Goal: Navigation & Orientation: Find specific page/section

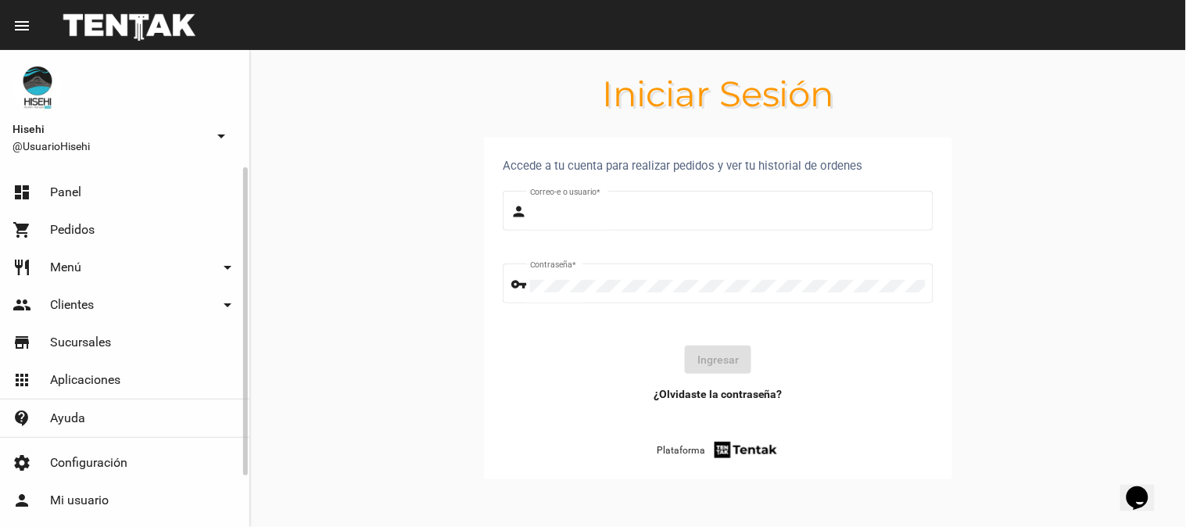
type input "UsuarioHisehi"
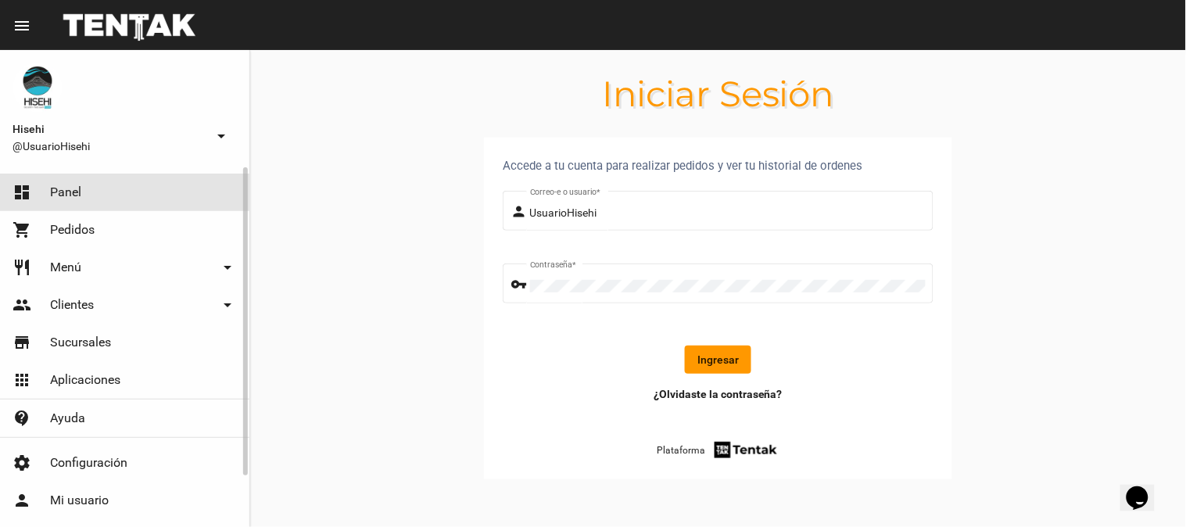
click at [73, 197] on span "Panel" at bounding box center [65, 192] width 31 height 16
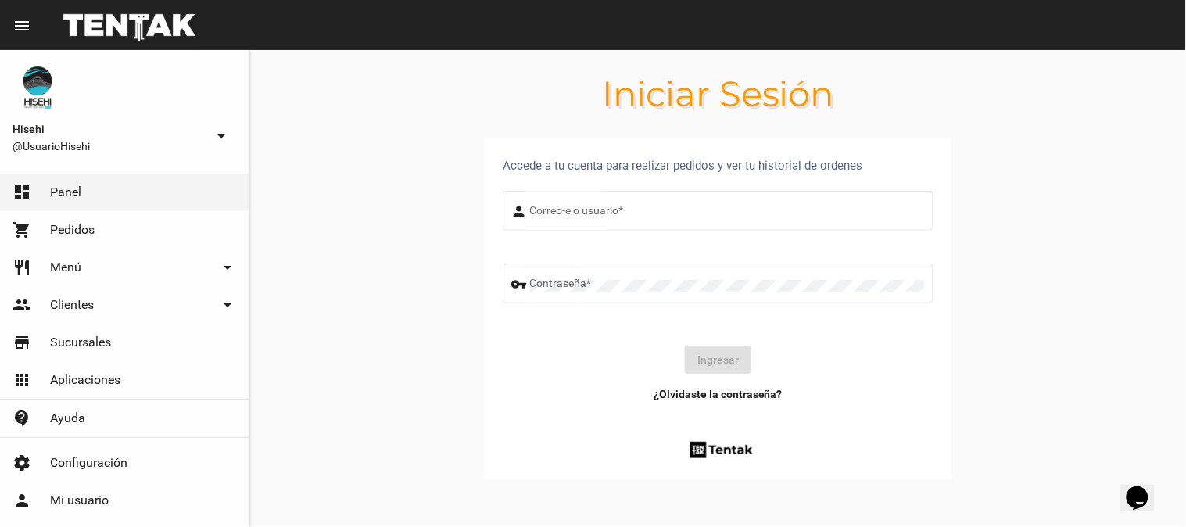
type input "UsuarioHisehi"
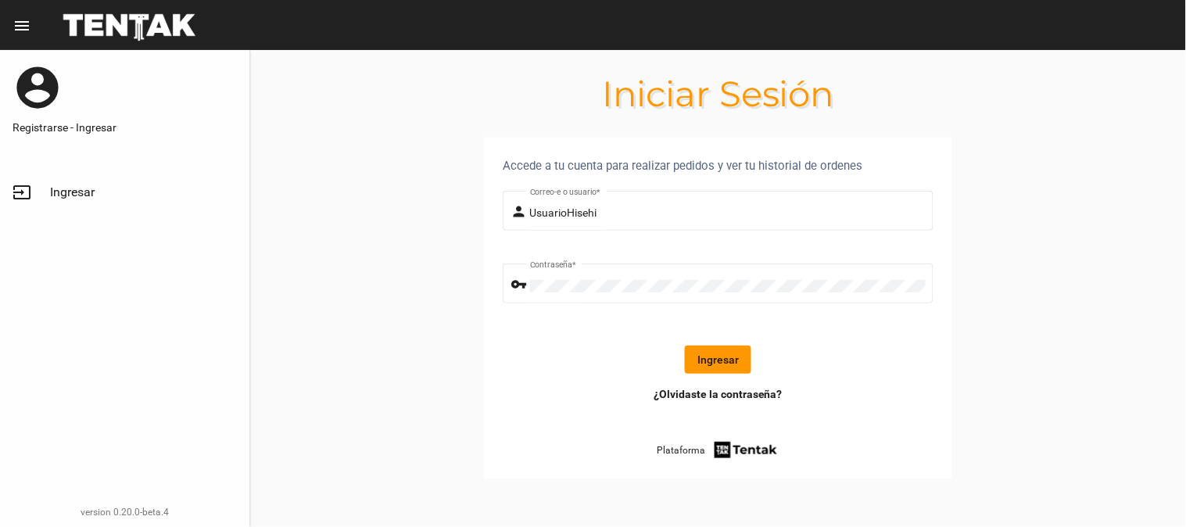
click at [752, 372] on div "Ingresar" at bounding box center [718, 359] width 406 height 28
click at [746, 370] on button "Ingresar" at bounding box center [718, 359] width 66 height 28
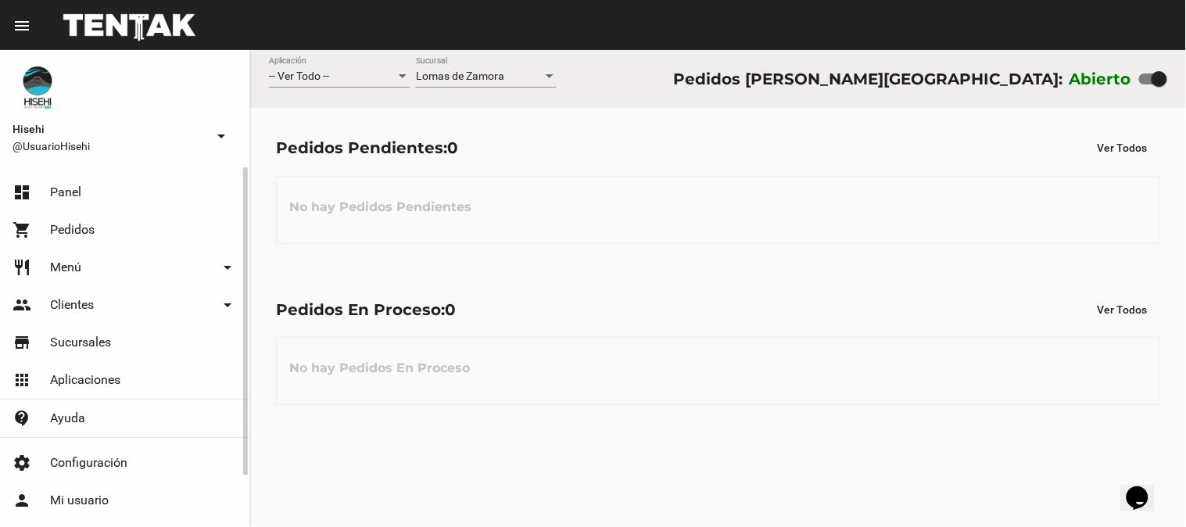
click at [70, 199] on span "Panel" at bounding box center [65, 192] width 31 height 16
